Goal: Check status: Check status

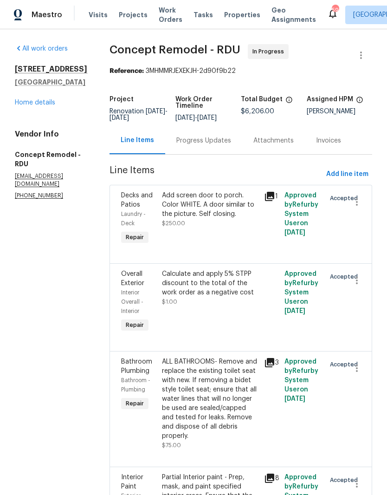
click at [97, 14] on span "Visits" at bounding box center [98, 14] width 19 height 9
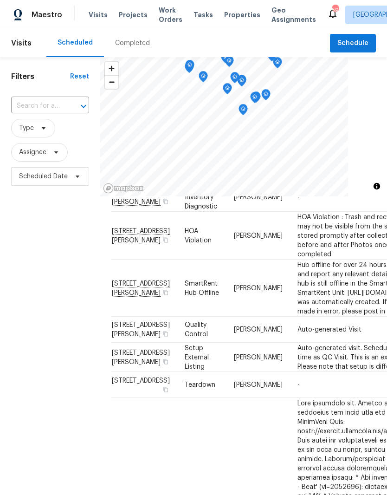
scroll to position [414, 0]
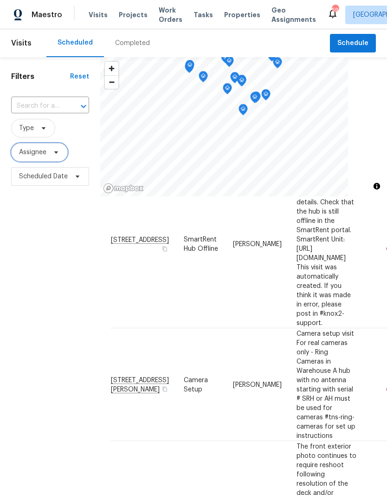
click at [57, 155] on icon at bounding box center [55, 152] width 7 height 7
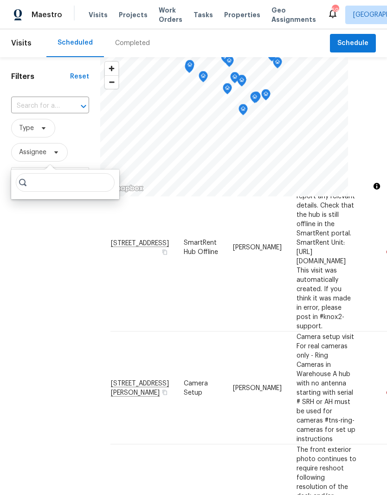
scroll to position [318, 1]
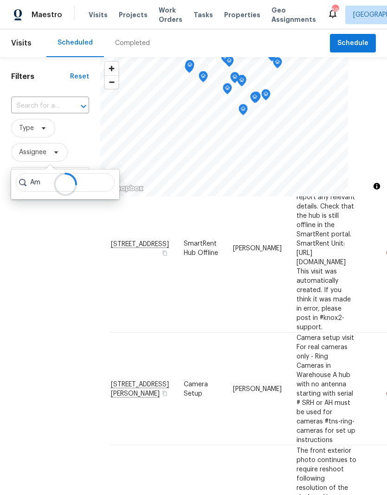
type input "A"
click at [42, 247] on div "Filters Reset ​ Type Assignee Scheduled Date" at bounding box center [50, 325] width 100 height 536
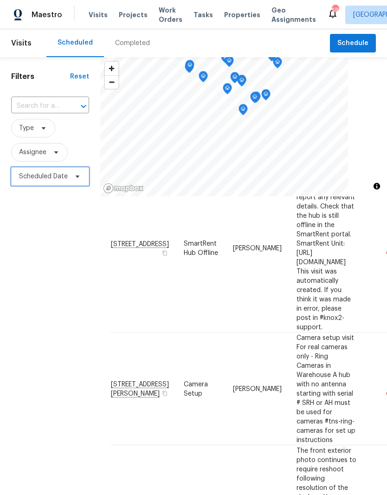
click at [55, 177] on span "Scheduled Date" at bounding box center [43, 176] width 49 height 9
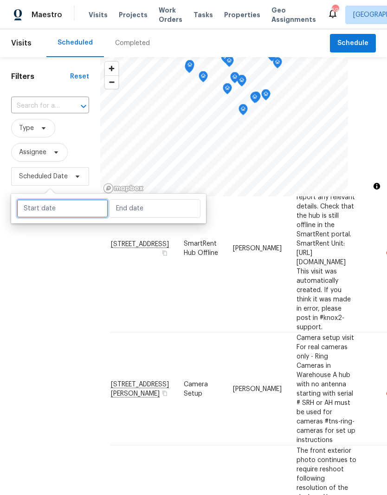
click at [37, 212] on input "text" at bounding box center [63, 208] width 92 height 19
select select "8"
select select "2025"
select select "9"
select select "2025"
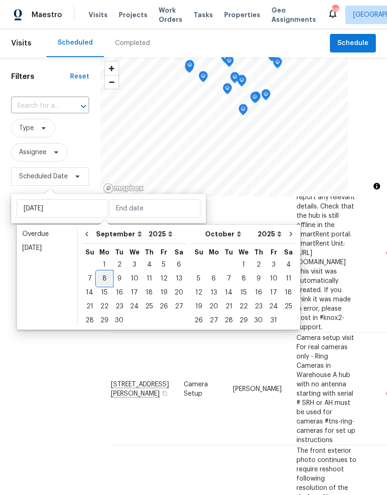
click at [106, 279] on div "8" at bounding box center [104, 278] width 15 height 13
type input "[DATE]"
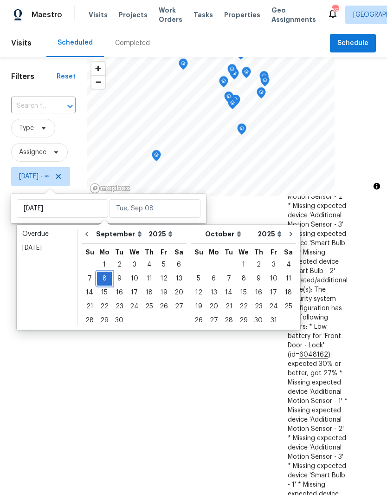
click at [108, 279] on div "8" at bounding box center [104, 278] width 15 height 13
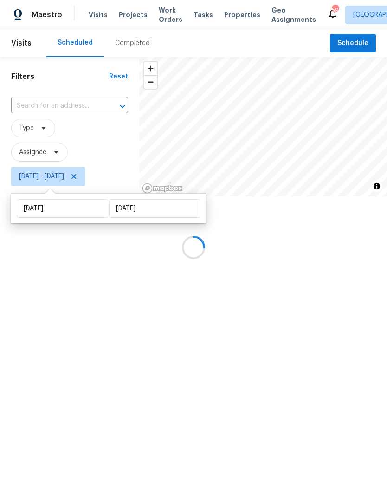
type input "[DATE]"
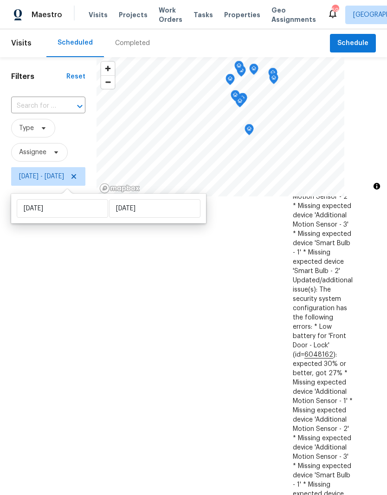
click at [64, 337] on div "Filters Reset ​ Type Assignee [DATE] - [DATE]" at bounding box center [48, 325] width 97 height 536
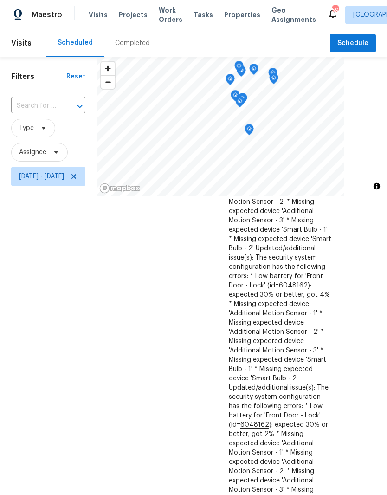
scroll to position [991, 111]
click at [0, 0] on icon at bounding box center [0, 0] width 0 height 0
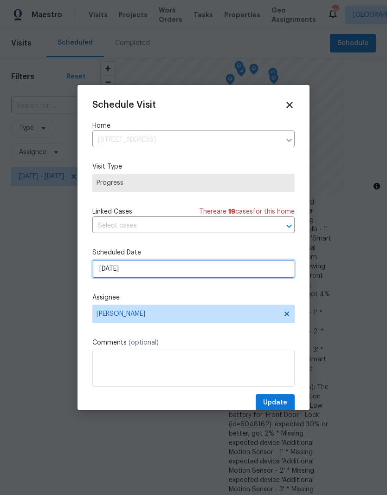
click at [202, 273] on input "[DATE]" at bounding box center [193, 269] width 203 height 19
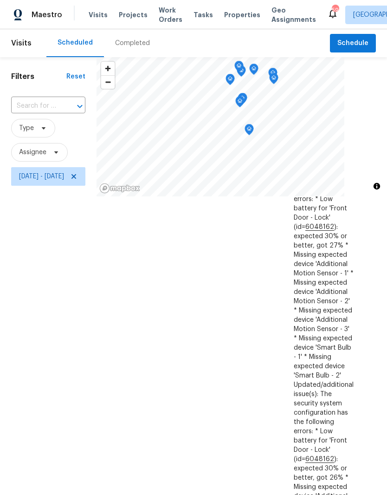
scroll to position [446, 0]
